Goal: Obtain resource: Download file/media

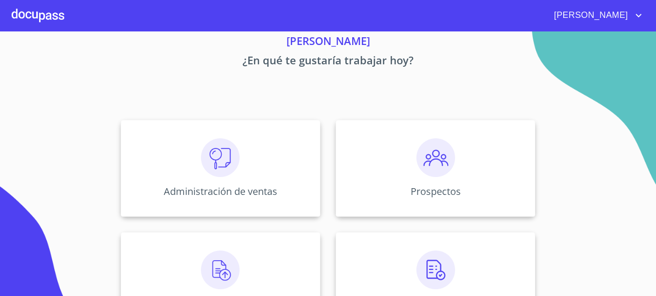
scroll to position [190, 0]
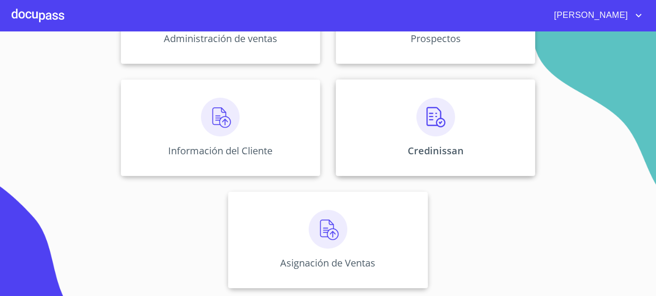
click at [469, 106] on div "Credinissan" at bounding box center [436, 127] width 200 height 97
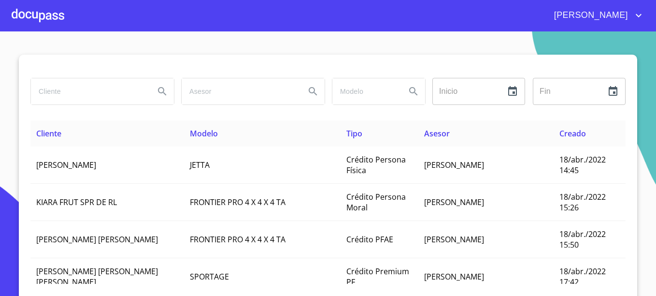
click at [78, 91] on input "search" at bounding box center [89, 91] width 116 height 26
type input "[PERSON_NAME]"
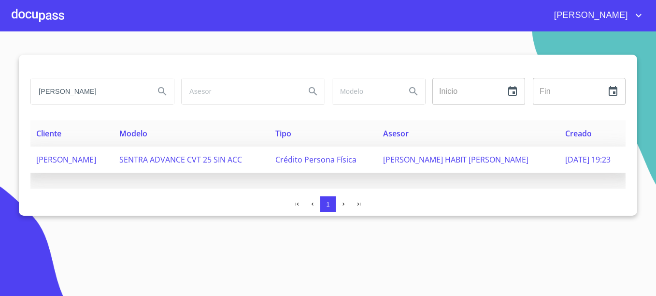
click at [429, 160] on span "[PERSON_NAME] HABIT [PERSON_NAME]" at bounding box center [455, 159] width 145 height 11
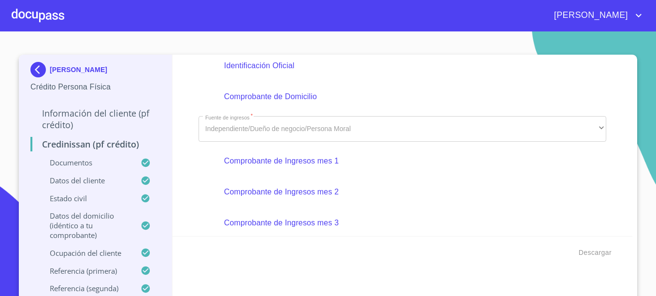
scroll to position [145, 0]
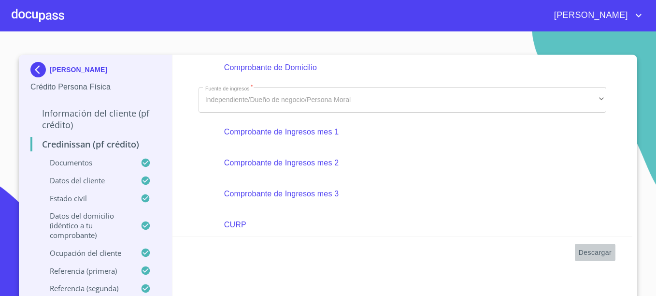
click at [596, 249] on span "Descargar" at bounding box center [595, 252] width 33 height 12
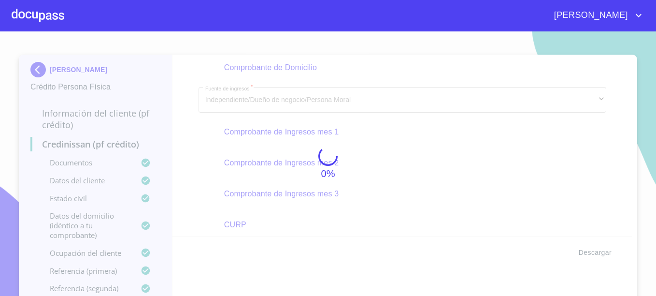
scroll to position [519, 0]
